Goal: Transaction & Acquisition: Purchase product/service

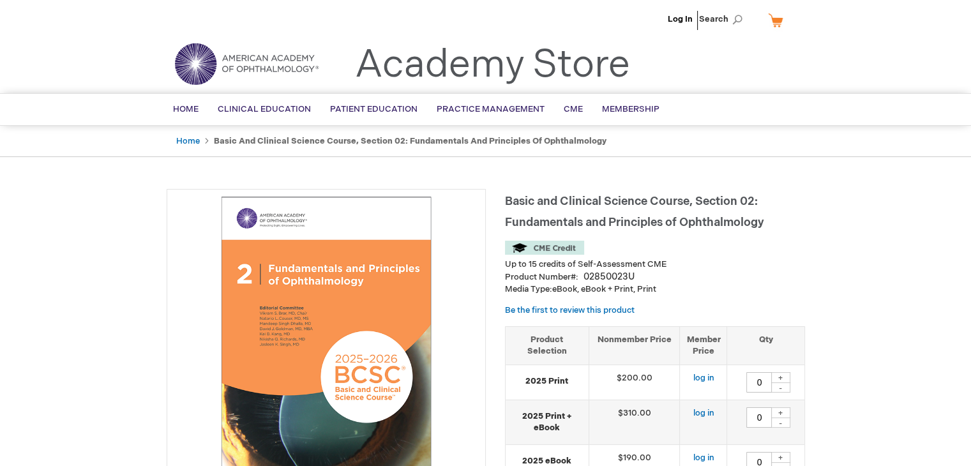
type input "0"
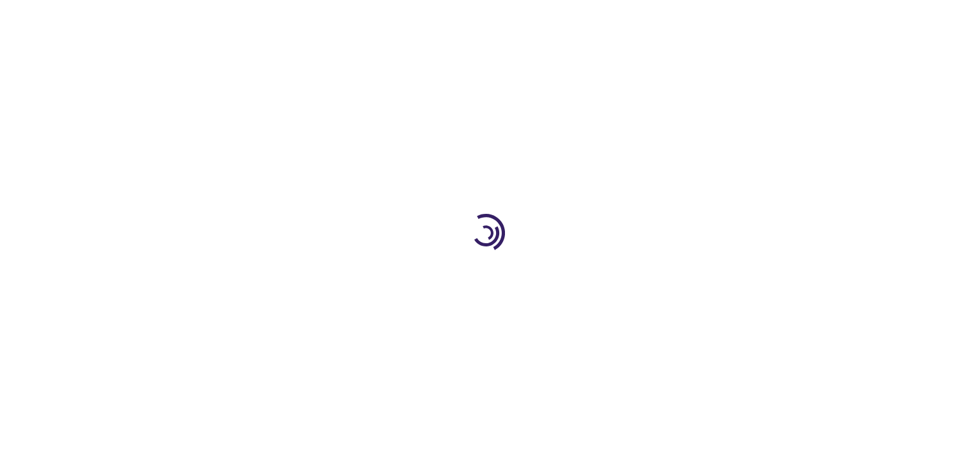
type input "0"
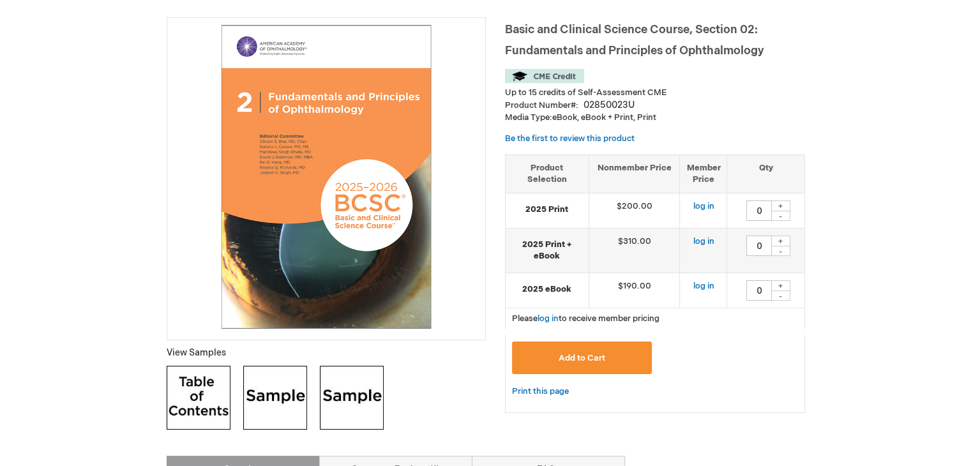
scroll to position [255, 0]
